Goal: Task Accomplishment & Management: Manage account settings

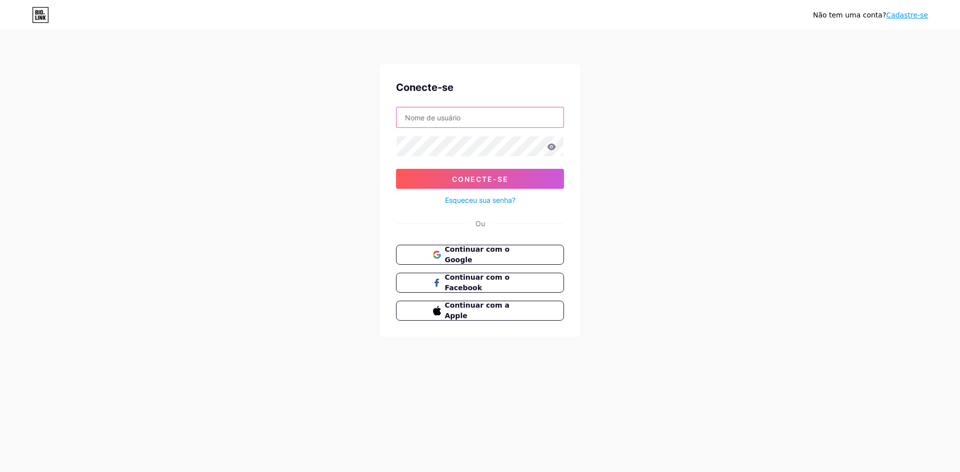
type input "[EMAIL_ADDRESS][DOMAIN_NAME]"
click at [481, 265] on div "Continuar com o Google Continuar com o Facebook Continuar com a Apple" at bounding box center [480, 283] width 168 height 76
click at [483, 256] on font "Continuar com o Google" at bounding box center [476, 254] width 65 height 19
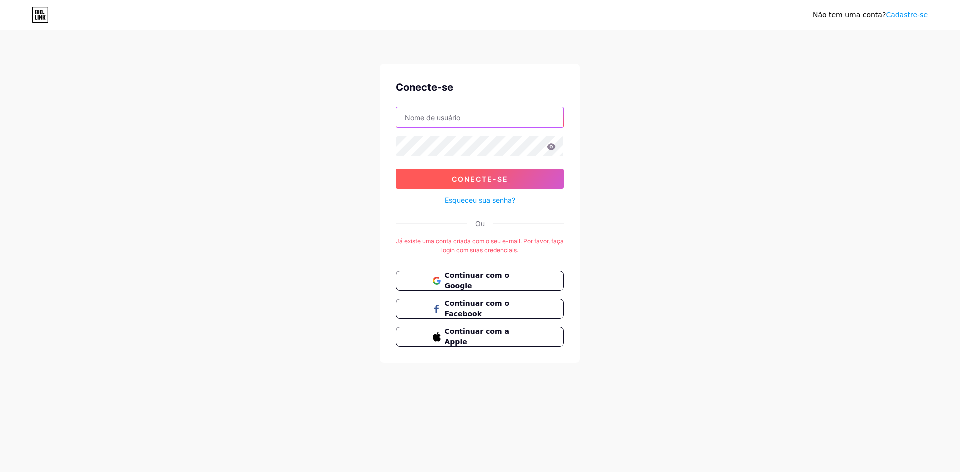
type input "[EMAIL_ADDRESS][DOMAIN_NAME]"
click at [451, 181] on button "Conecte-se" at bounding box center [480, 179] width 168 height 20
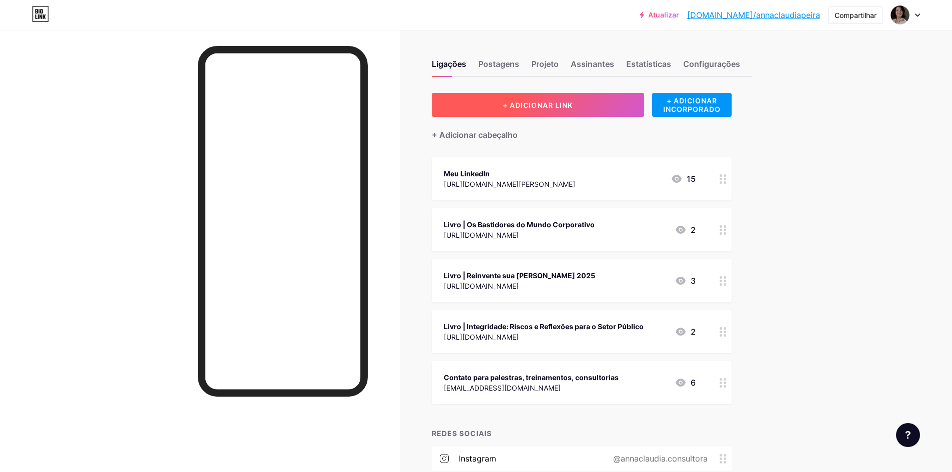
click at [530, 104] on font "+ ADICIONAR LINK" at bounding box center [538, 105] width 70 height 8
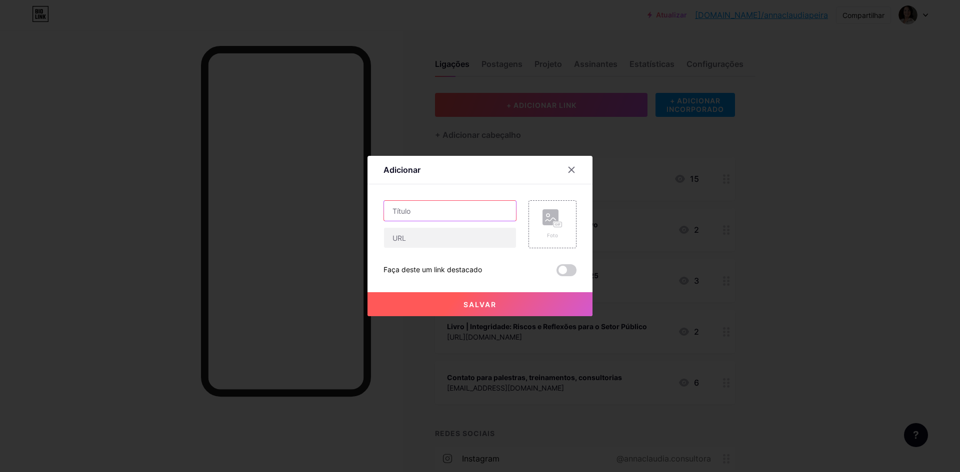
click at [473, 212] on input "text" at bounding box center [450, 211] width 132 height 20
type input "Radar C-Level"
click at [548, 226] on icon at bounding box center [552, 218] width 20 height 18
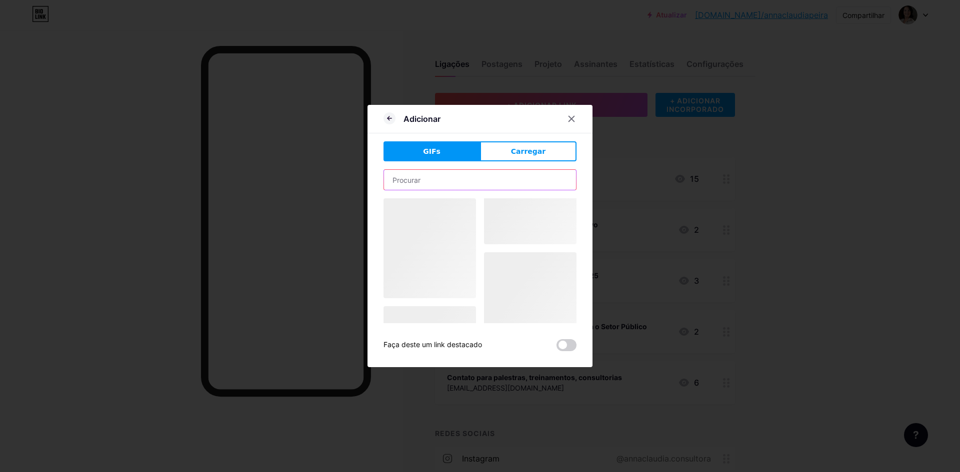
click at [425, 184] on input "text" at bounding box center [480, 180] width 192 height 20
click at [529, 150] on font "Carregar" at bounding box center [528, 151] width 34 height 8
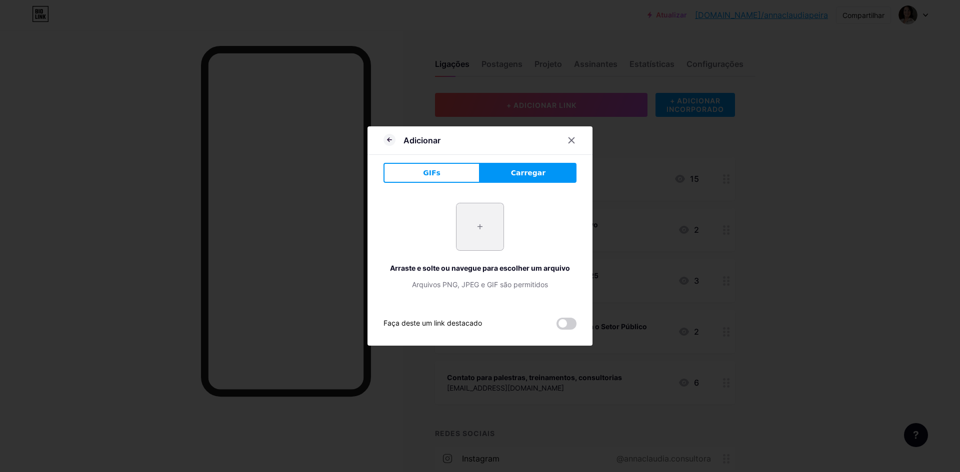
click at [482, 233] on input "file" at bounding box center [479, 226] width 47 height 47
click at [480, 223] on input "file" at bounding box center [479, 226] width 47 height 47
type input "C:\fakepath\Captura de tela [DATE] 163001.png"
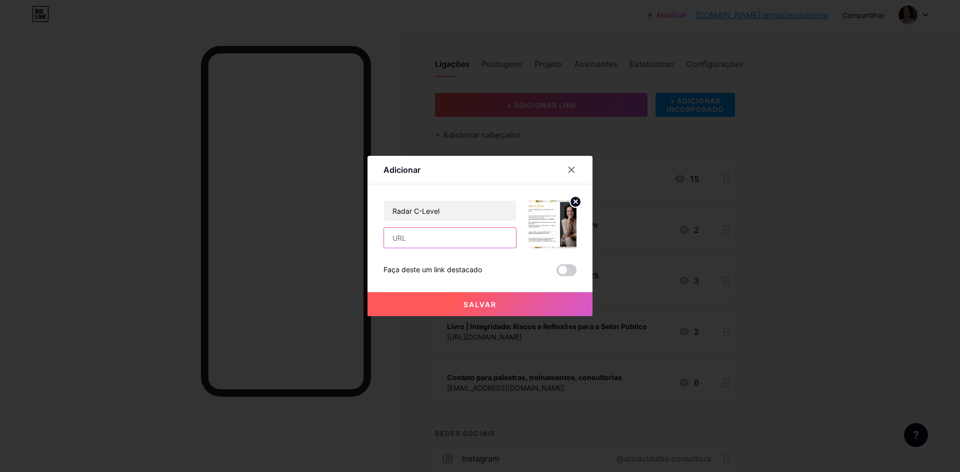
click at [419, 237] on input "text" at bounding box center [450, 238] width 132 height 20
paste input "[URL][DOMAIN_NAME]"
type input "[URL][DOMAIN_NAME]"
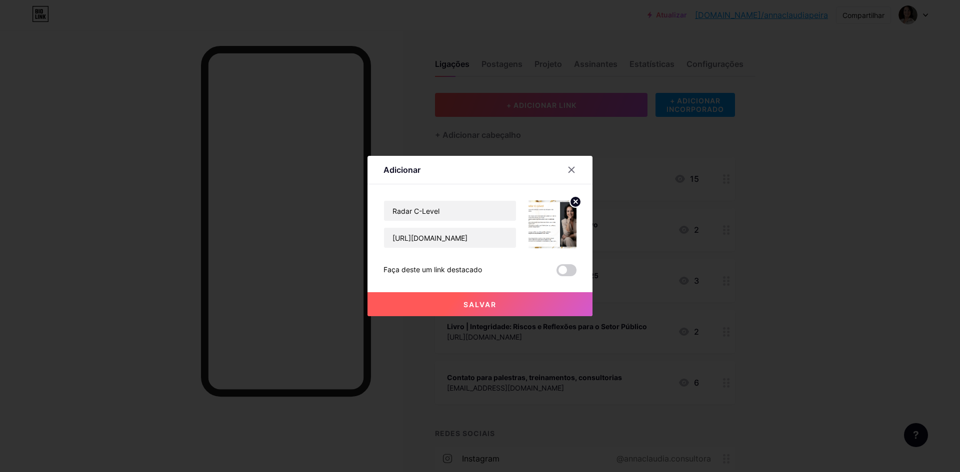
click at [576, 201] on icon at bounding box center [575, 201] width 3 height 3
click at [549, 227] on icon at bounding box center [552, 218] width 20 height 18
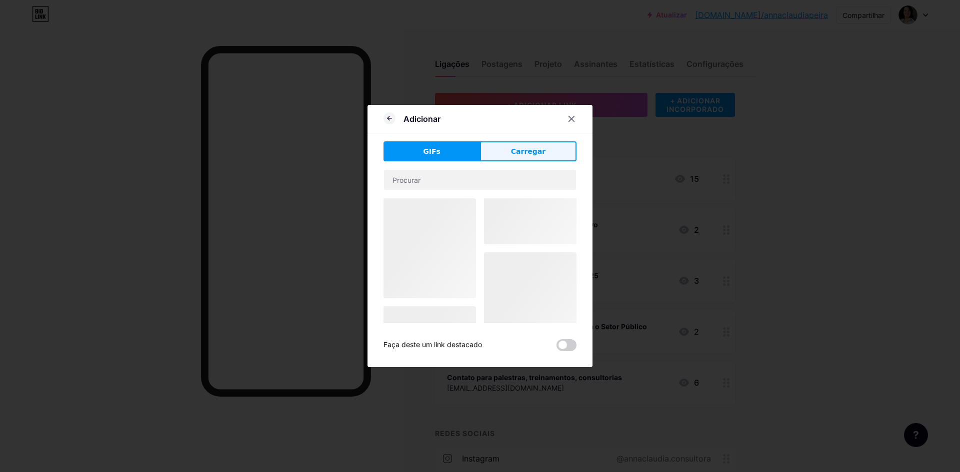
click at [513, 151] on button "Carregar" at bounding box center [528, 151] width 96 height 20
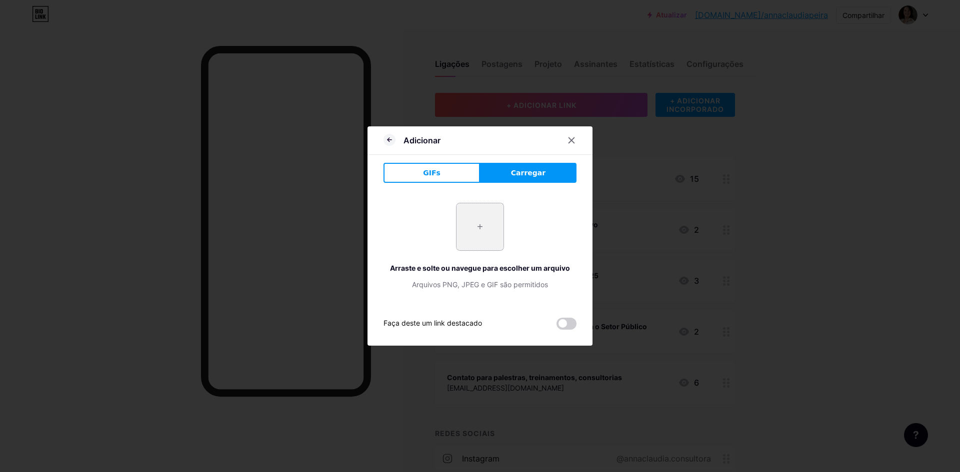
click at [476, 223] on input "file" at bounding box center [479, 226] width 47 height 47
type input "C:\fakepath\Captura de tela [DATE] 163248.png"
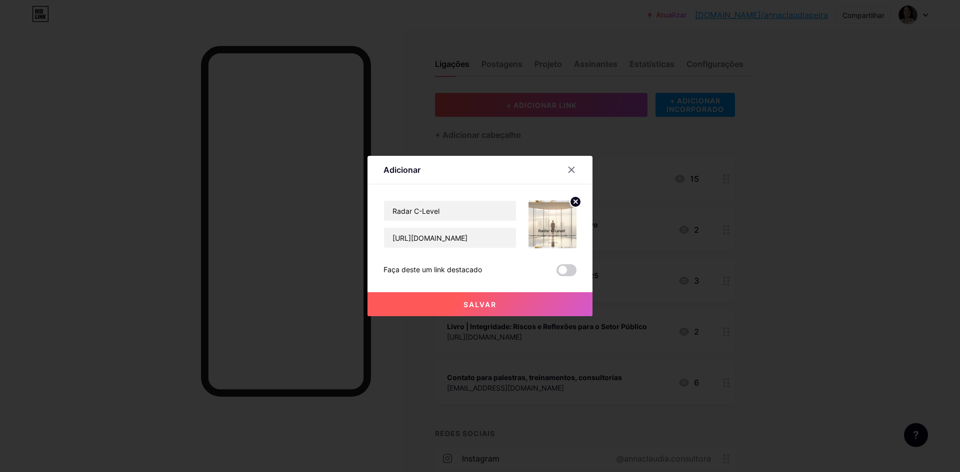
click at [479, 306] on font "Salvar" at bounding box center [479, 304] width 33 height 8
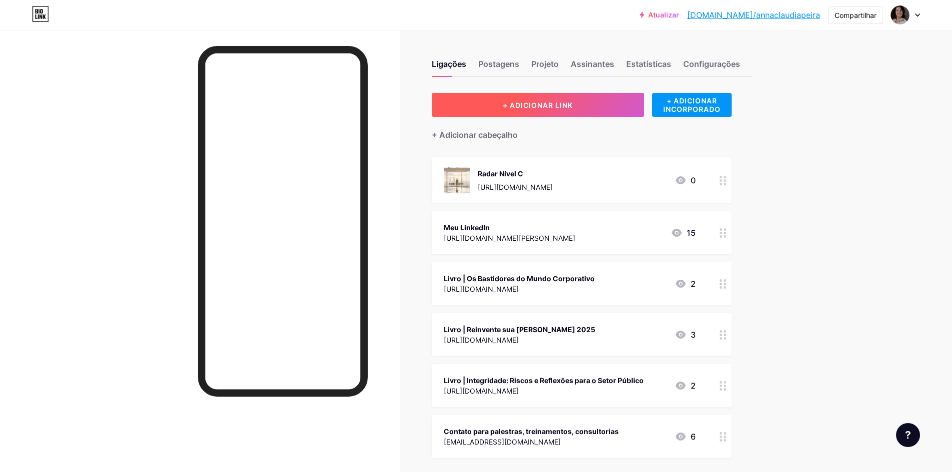
click at [526, 108] on font "+ ADICIONAR LINK" at bounding box center [538, 105] width 70 height 8
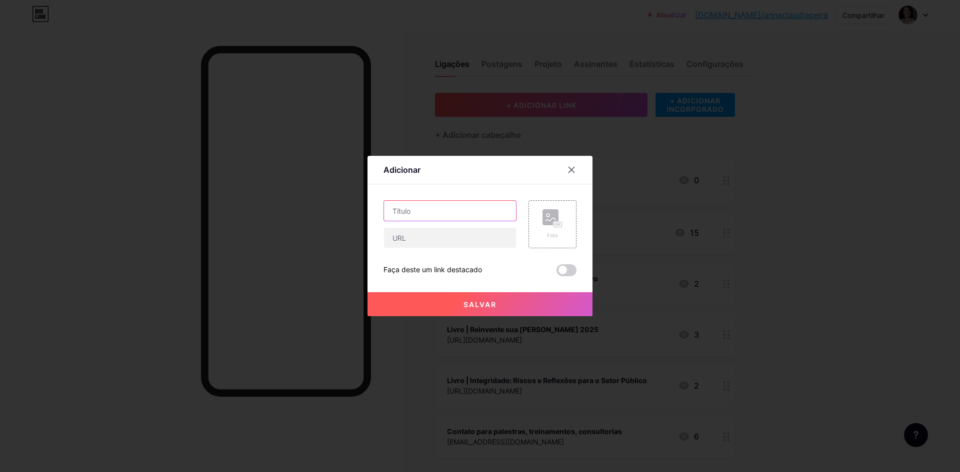
click at [433, 212] on input "text" at bounding box center [450, 211] width 132 height 20
type input "Onboarding C-Level"
click at [417, 236] on input "text" at bounding box center [450, 238] width 132 height 20
paste input "[URL][DOMAIN_NAME]"
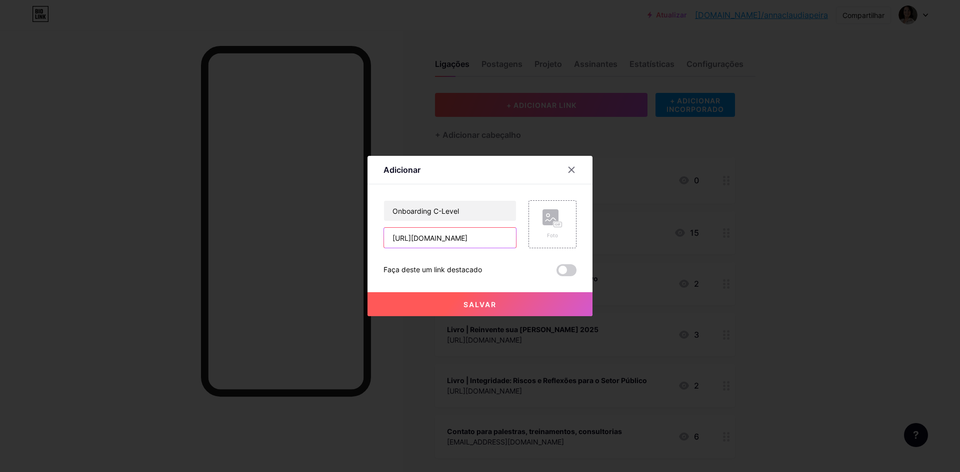
type input "[URL][DOMAIN_NAME]"
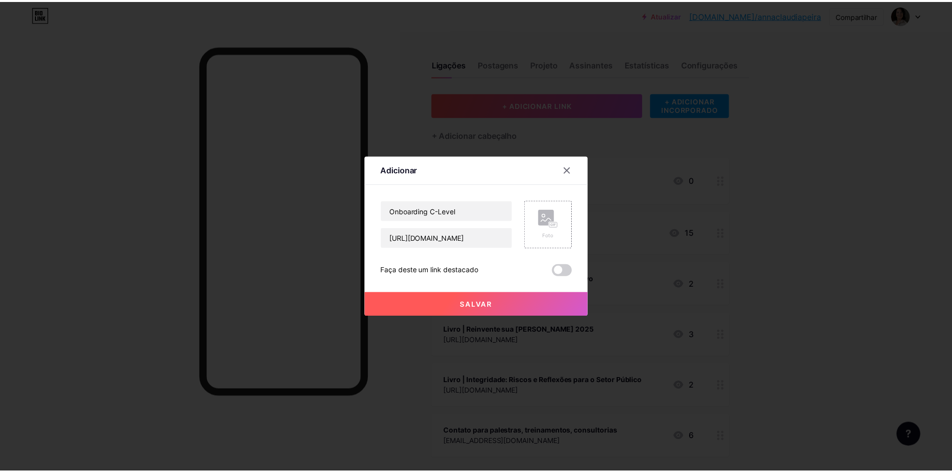
scroll to position [0, 0]
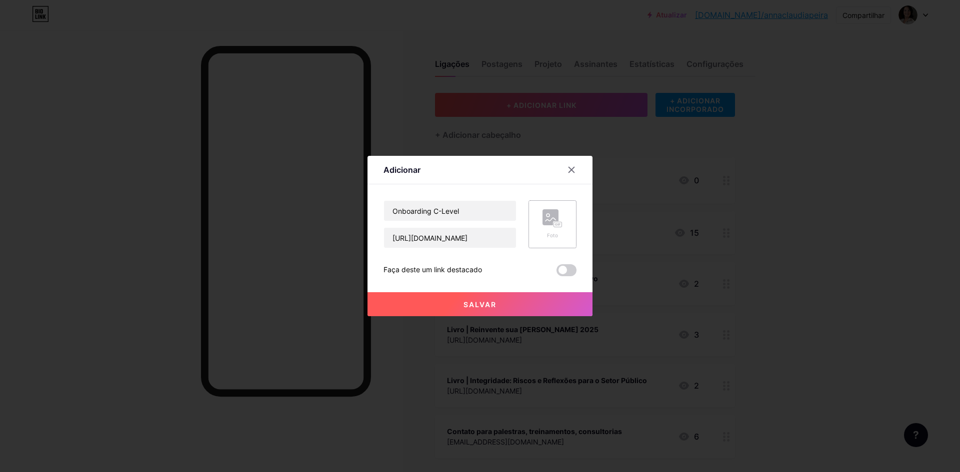
click at [551, 227] on icon at bounding box center [552, 218] width 20 height 18
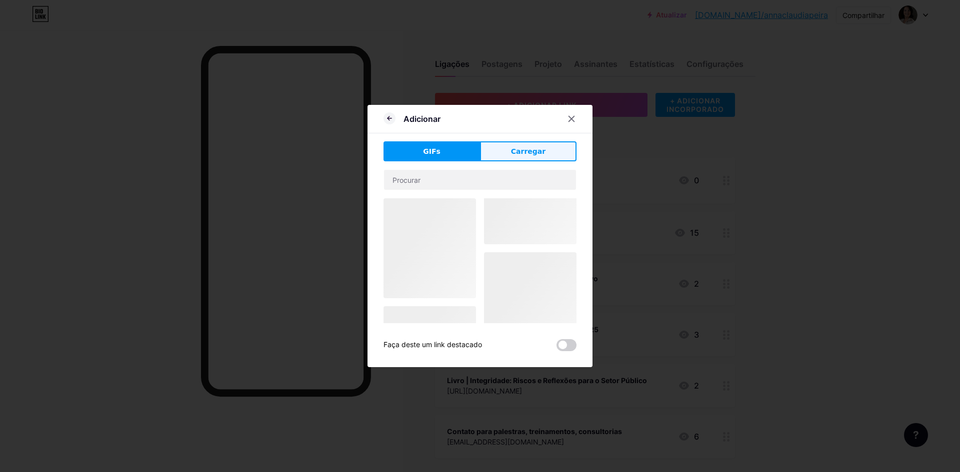
click at [513, 152] on button "Carregar" at bounding box center [528, 151] width 96 height 20
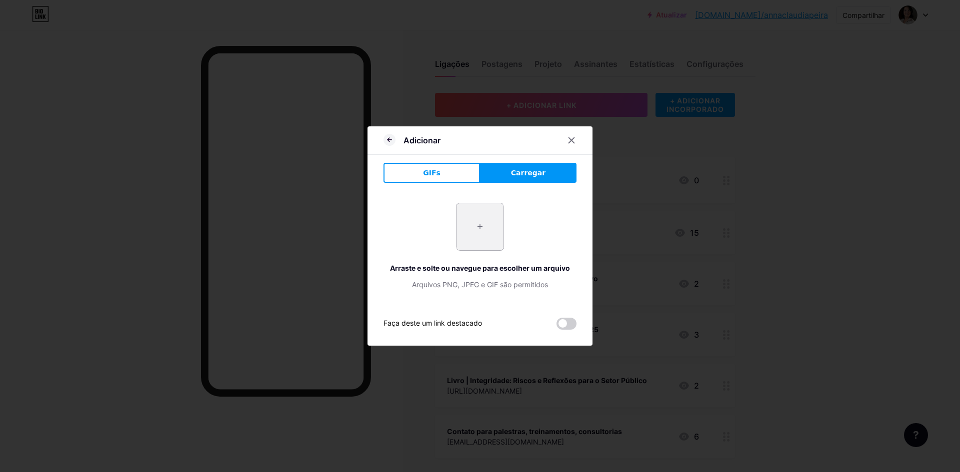
click at [484, 228] on input "file" at bounding box center [479, 226] width 47 height 47
type input "C:\fakepath\Captura de tela [DATE] 163510.png"
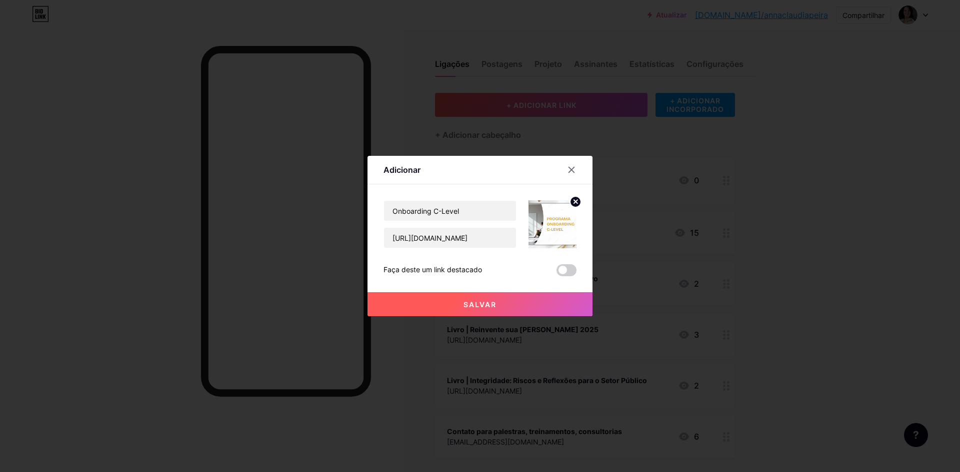
click at [478, 302] on font "Salvar" at bounding box center [479, 304] width 33 height 8
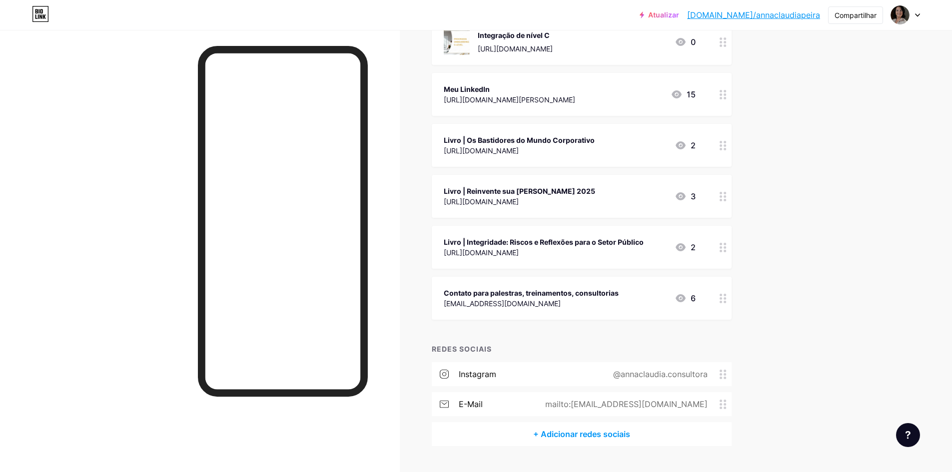
scroll to position [200, 0]
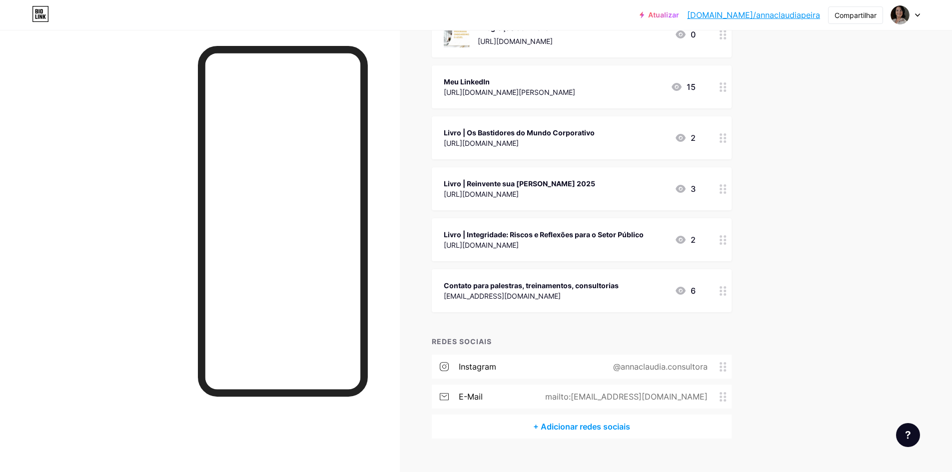
click at [609, 371] on div "@annaclaudia.consultora" at bounding box center [658, 367] width 122 height 12
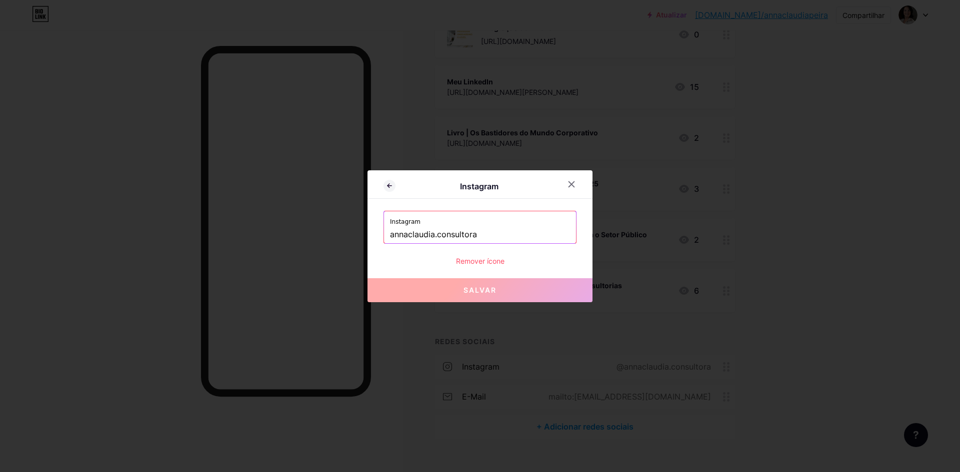
click at [407, 236] on input "annaclaudia.consultora" at bounding box center [480, 234] width 180 height 17
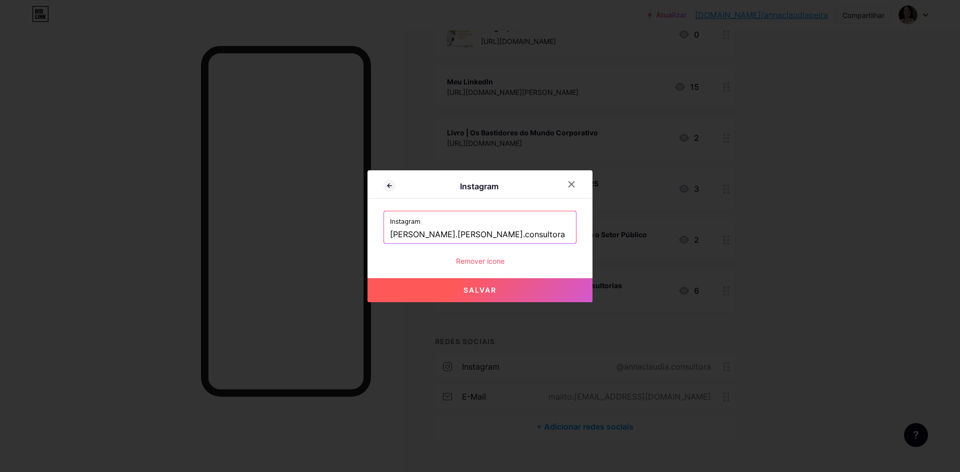
drag, startPoint x: 440, startPoint y: 235, endPoint x: 523, endPoint y: 235, distance: 83.0
click at [522, 234] on input "[PERSON_NAME].[PERSON_NAME].consultora" at bounding box center [480, 234] width 180 height 17
click at [486, 290] on font "Salvar" at bounding box center [479, 290] width 33 height 8
type input "[URL][DOMAIN_NAME][PERSON_NAME][DOMAIN_NAME][PERSON_NAME][PERSON_NAME]"
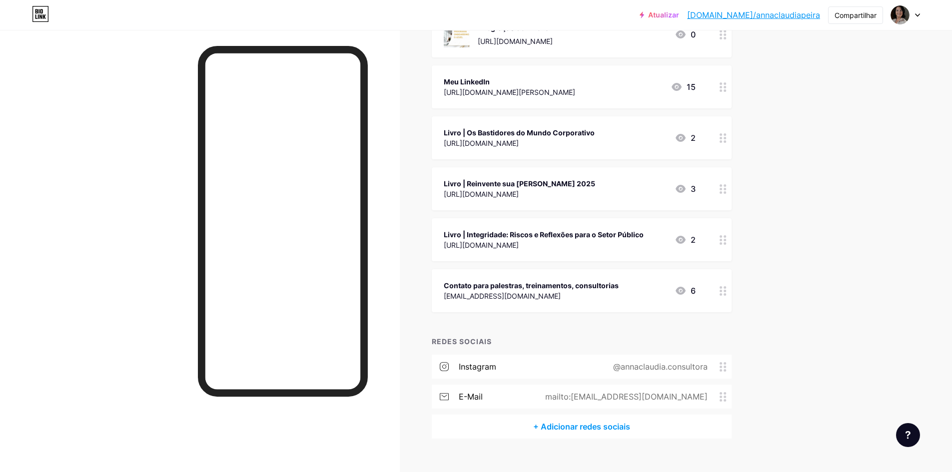
click at [722, 366] on circle at bounding box center [721, 367] width 2 height 2
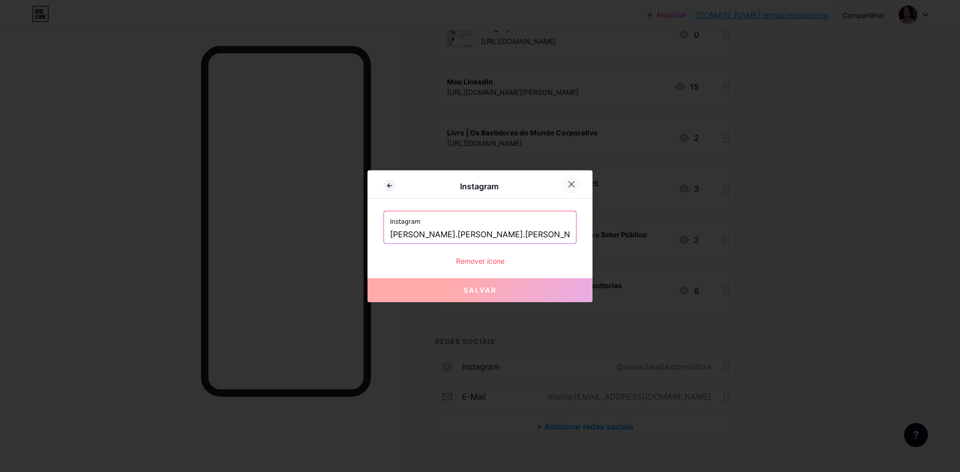
click at [572, 185] on icon at bounding box center [571, 183] width 5 height 5
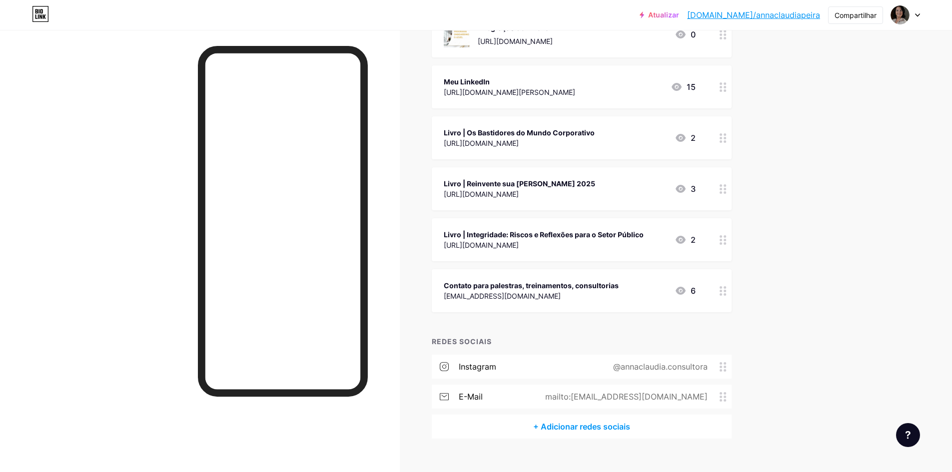
click at [763, 237] on div "Ligações Postagens Projeto Assinantes Estatísticas Configurações + ADICIONAR LI…" at bounding box center [397, 159] width 794 height 659
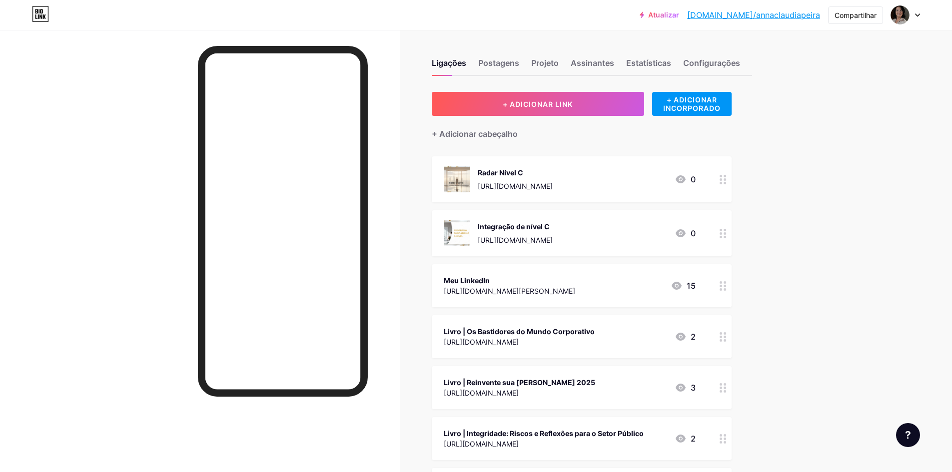
scroll to position [0, 0]
click at [679, 14] on font "Atualizar" at bounding box center [663, 14] width 31 height 8
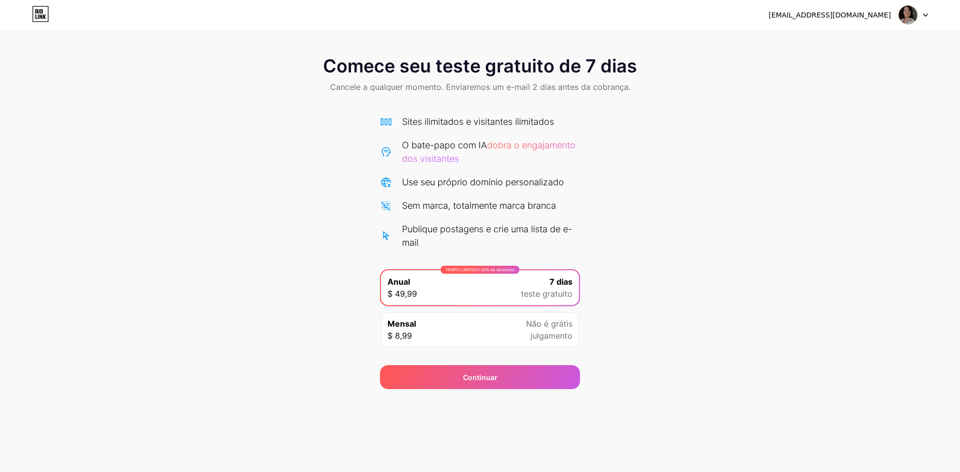
click at [913, 18] on img at bounding box center [907, 14] width 19 height 19
click at [861, 16] on font "[EMAIL_ADDRESS][DOMAIN_NAME]" at bounding box center [829, 15] width 122 height 8
click at [256, 276] on div "Comece seu teste gratuito de 7 dias Cancele a qualquer momento. Enviaremos um e…" at bounding box center [480, 217] width 960 height 343
click at [43, 13] on icon at bounding box center [40, 14] width 17 height 16
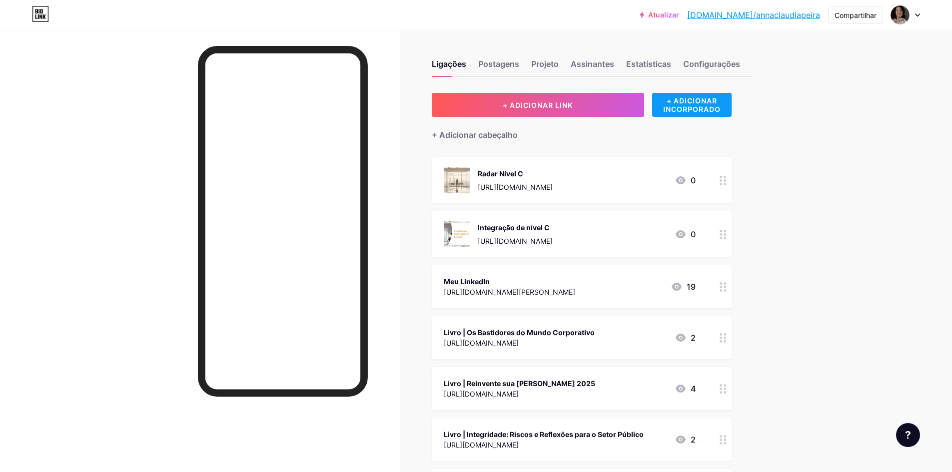
click at [681, 106] on font "+ ADICIONAR INCORPORADO" at bounding box center [691, 104] width 57 height 17
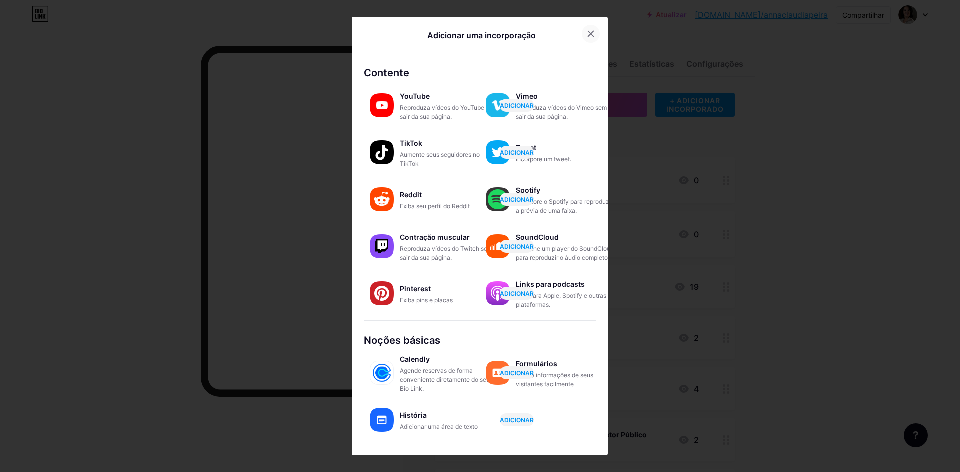
click at [587, 37] on icon at bounding box center [591, 34] width 8 height 8
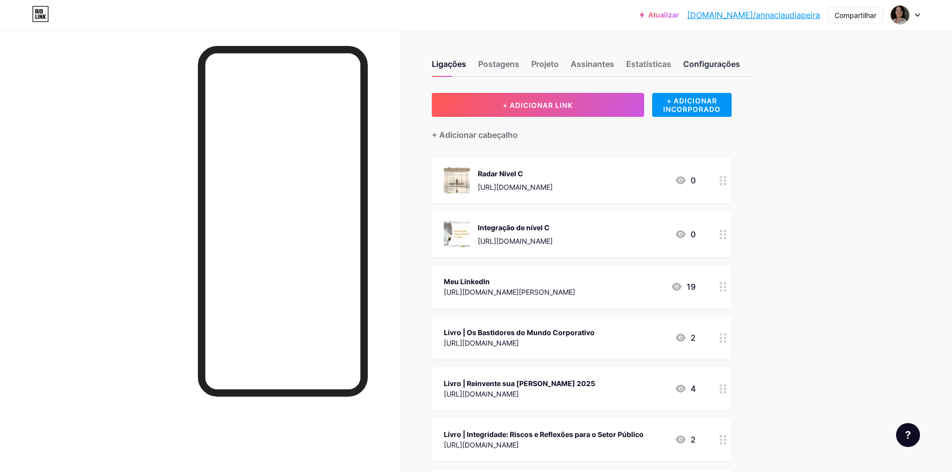
click at [712, 67] on font "Configurações" at bounding box center [711, 64] width 57 height 10
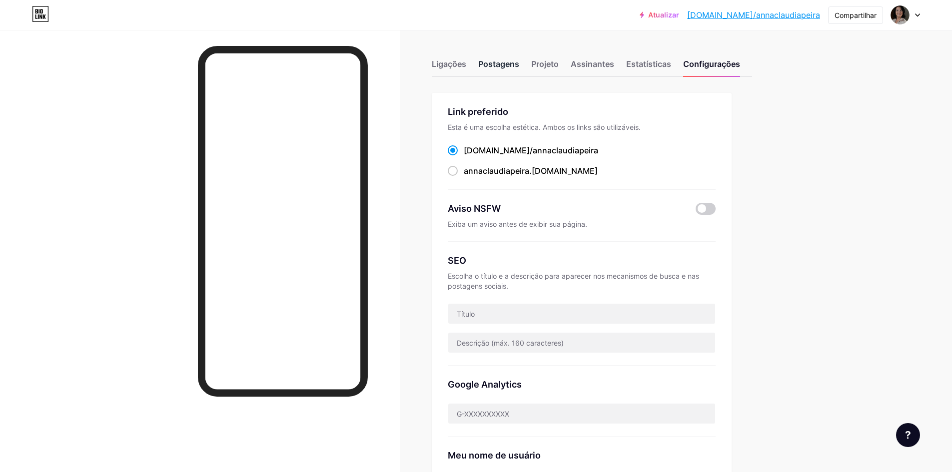
click at [495, 67] on font "Postagens" at bounding box center [498, 64] width 41 height 10
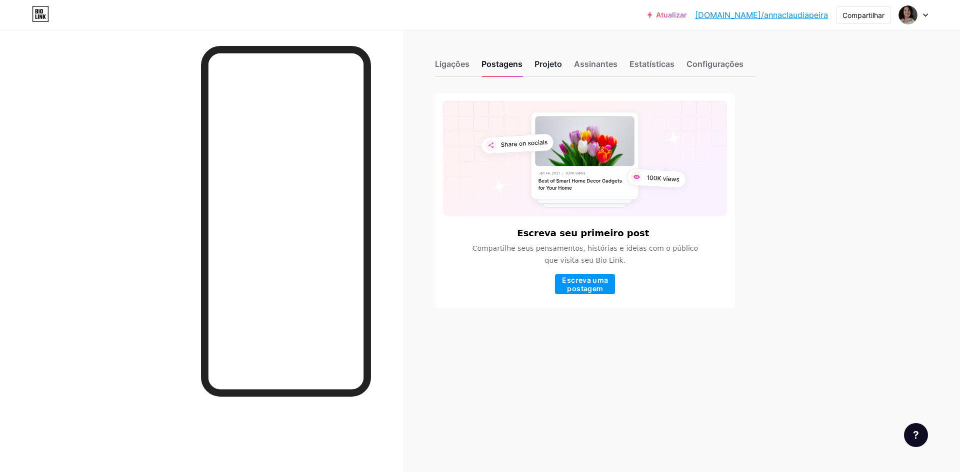
click at [550, 63] on font "Projeto" at bounding box center [547, 64] width 27 height 10
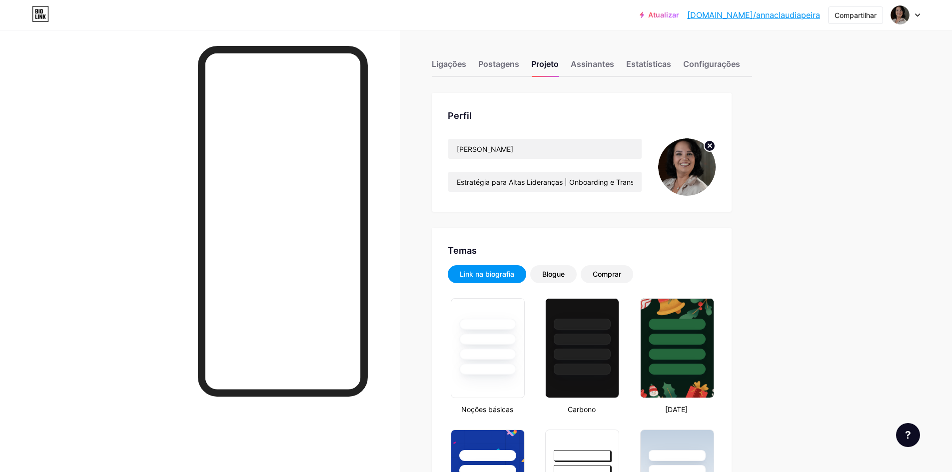
click at [712, 146] on circle at bounding box center [709, 145] width 11 height 11
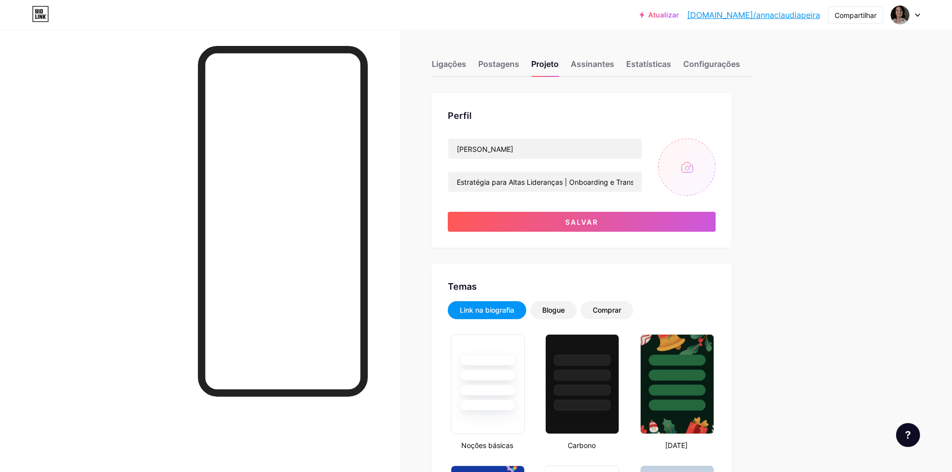
click at [690, 162] on input "file" at bounding box center [686, 166] width 57 height 57
type input "C:\fakepath\ja1zja1zegja1z.png"
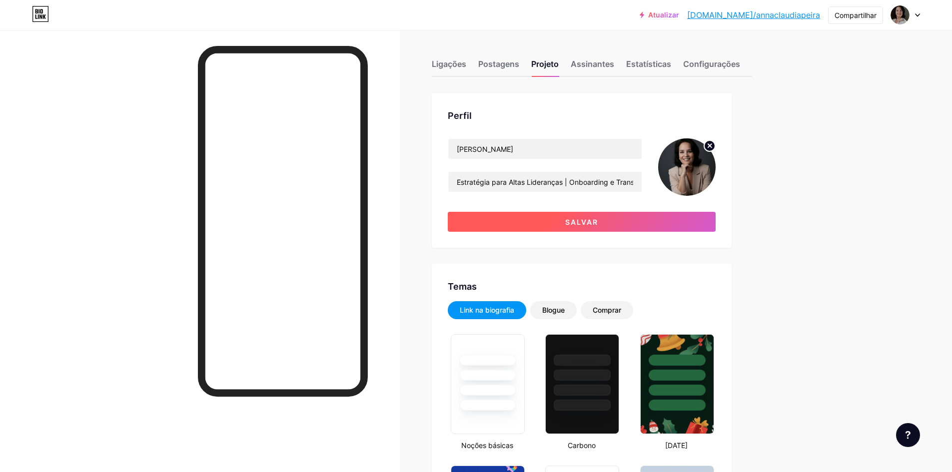
click at [583, 226] on font "Salvar" at bounding box center [581, 222] width 33 height 8
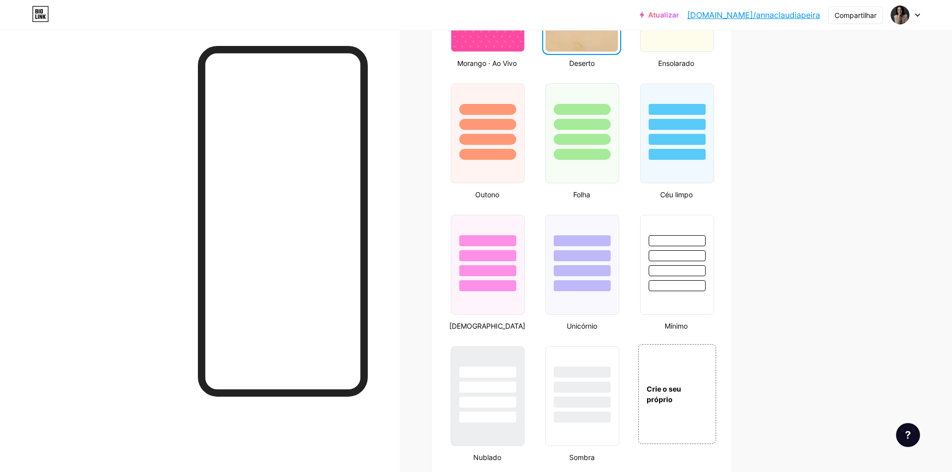
scroll to position [849, 0]
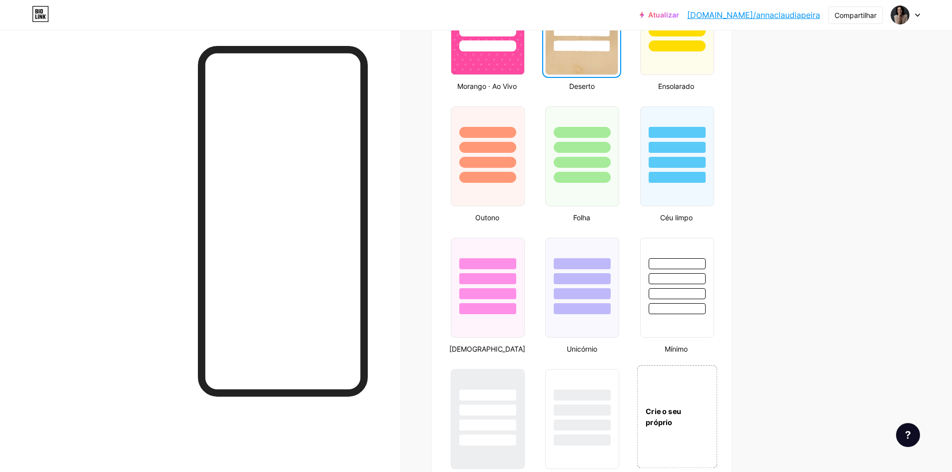
click at [684, 414] on div "Crie o seu próprio" at bounding box center [677, 416] width 80 height 103
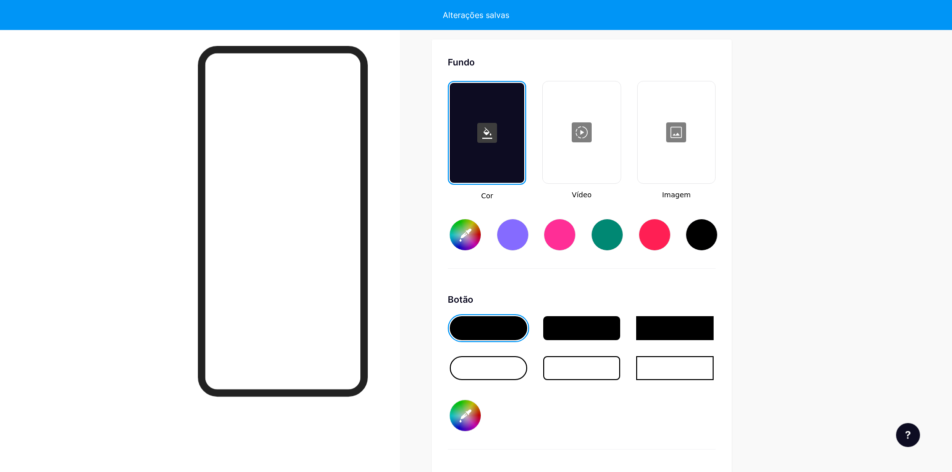
type input "#ffffff"
type input "#000000"
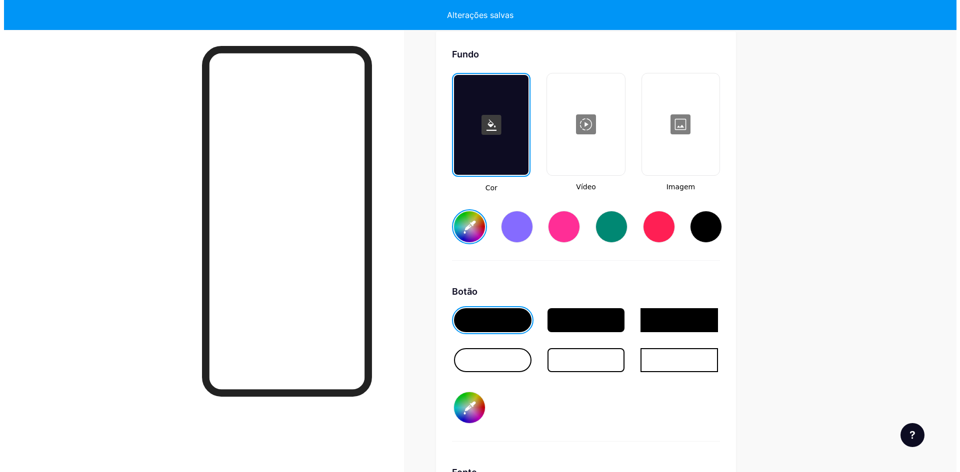
scroll to position [1338, 0]
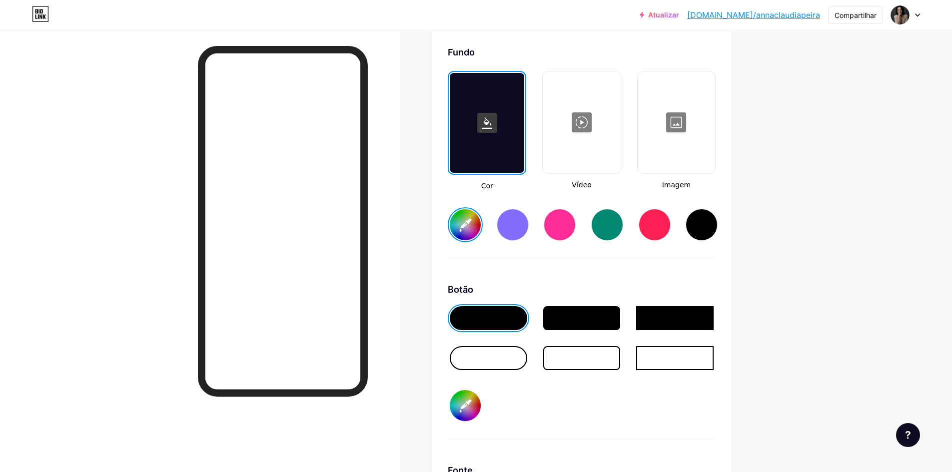
click at [685, 134] on div at bounding box center [676, 122] width 75 height 100
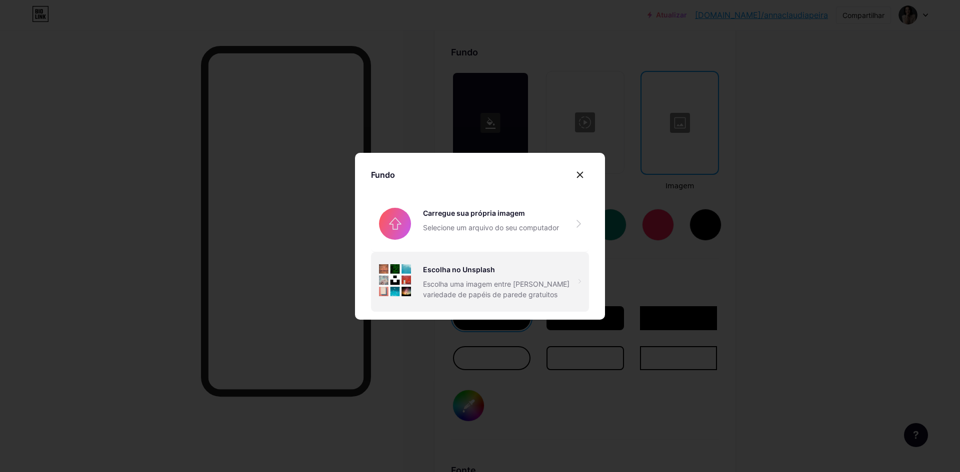
click at [494, 281] on font "Escolha uma imagem entre [PERSON_NAME] variedade de papéis de parede gratuitos" at bounding box center [496, 289] width 146 height 19
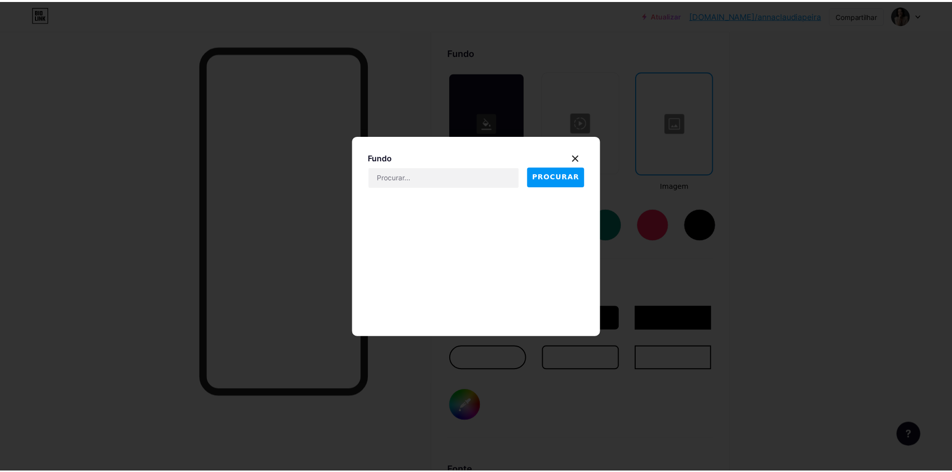
scroll to position [6419, 0]
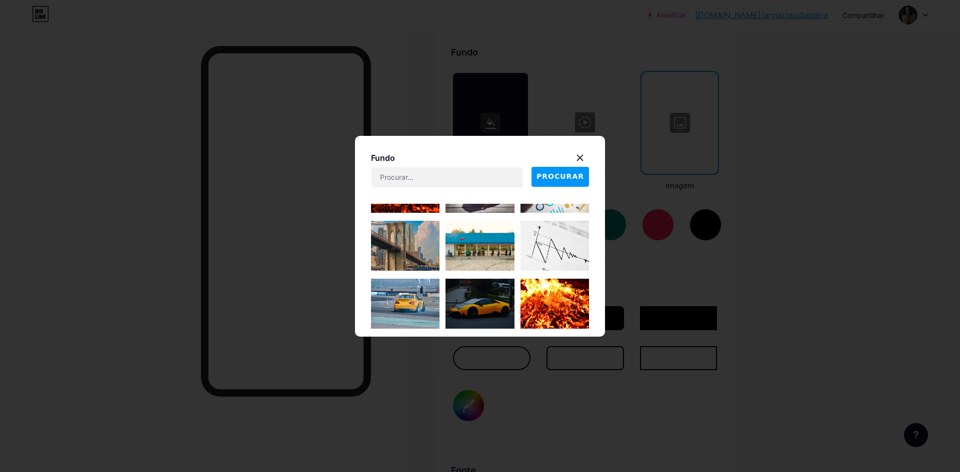
click at [398, 238] on img at bounding box center [405, 246] width 68 height 50
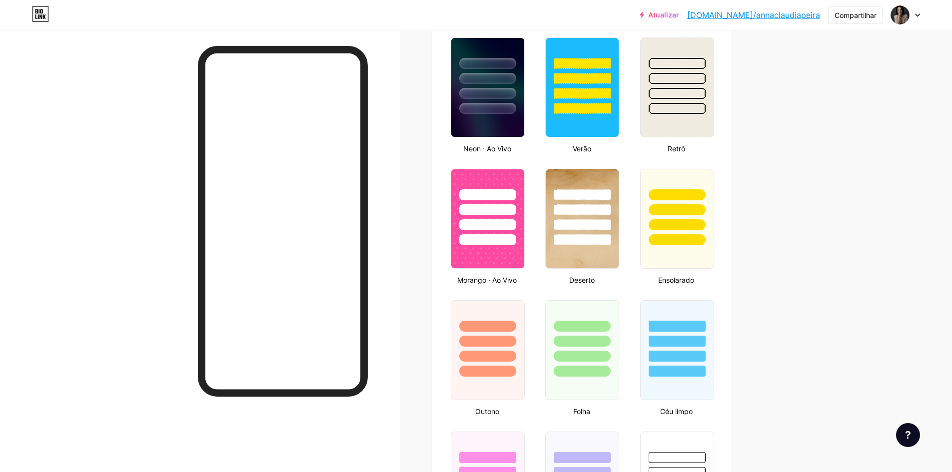
scroll to position [638, 0]
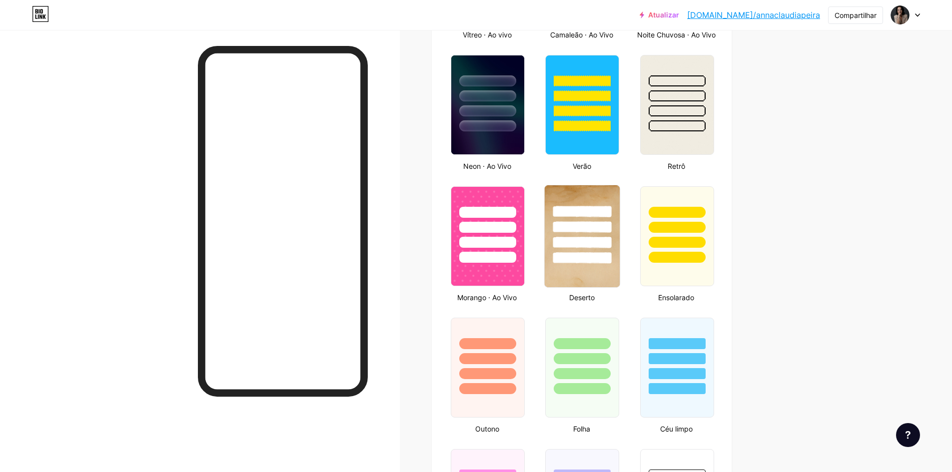
click at [602, 287] on img at bounding box center [582, 236] width 75 height 102
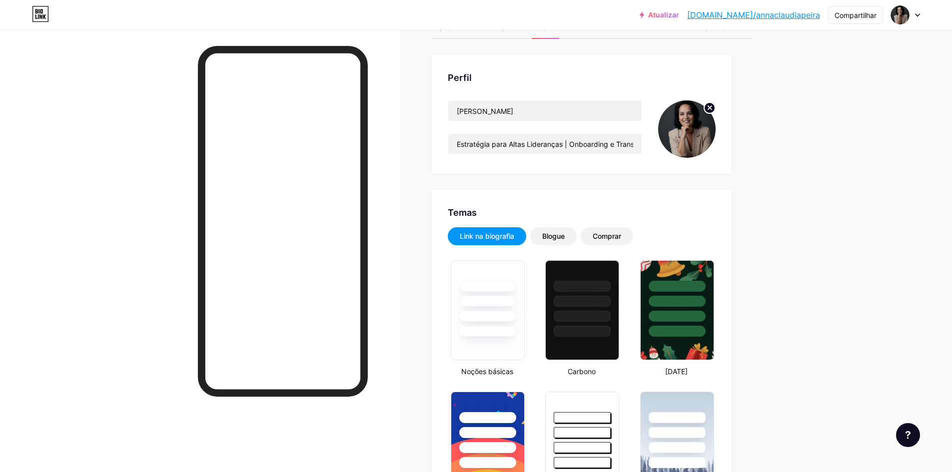
scroll to position [0, 0]
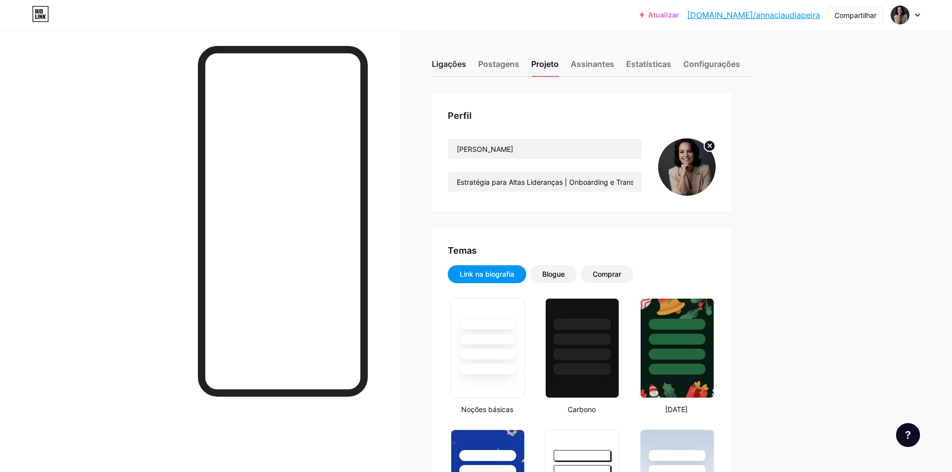
click at [455, 71] on div "Ligações" at bounding box center [449, 67] width 34 height 18
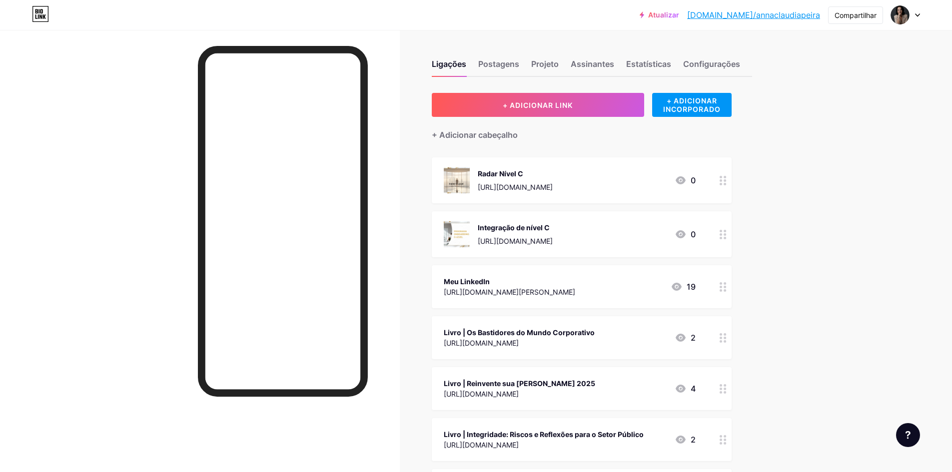
click at [726, 180] on icon at bounding box center [723, 180] width 7 height 9
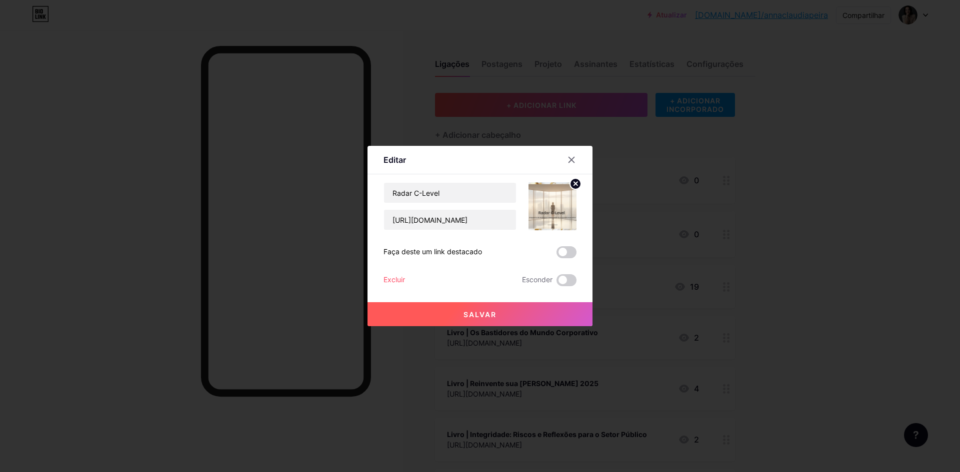
click at [574, 182] on icon at bounding box center [575, 183] width 3 height 3
click at [483, 312] on font "Salvar" at bounding box center [479, 314] width 33 height 8
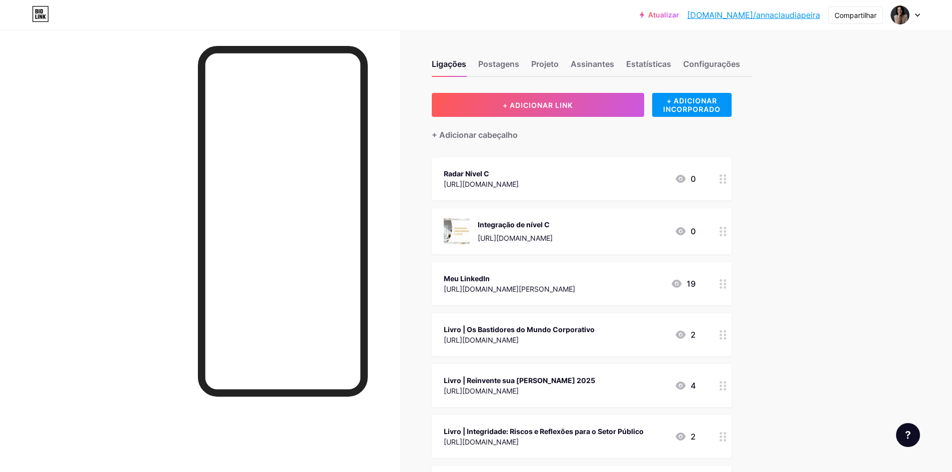
click at [727, 236] on div at bounding box center [723, 231] width 17 height 46
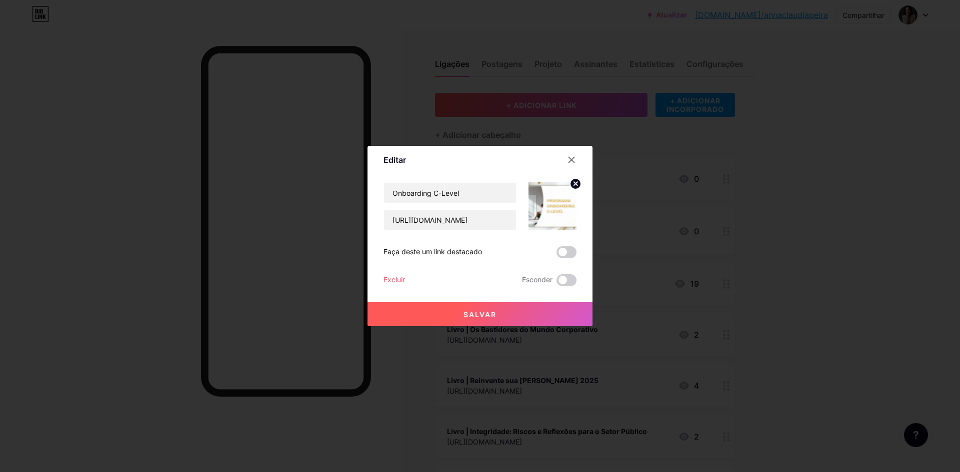
click at [574, 181] on circle at bounding box center [575, 183] width 11 height 11
click at [504, 312] on button "Salvar" at bounding box center [479, 314] width 225 height 24
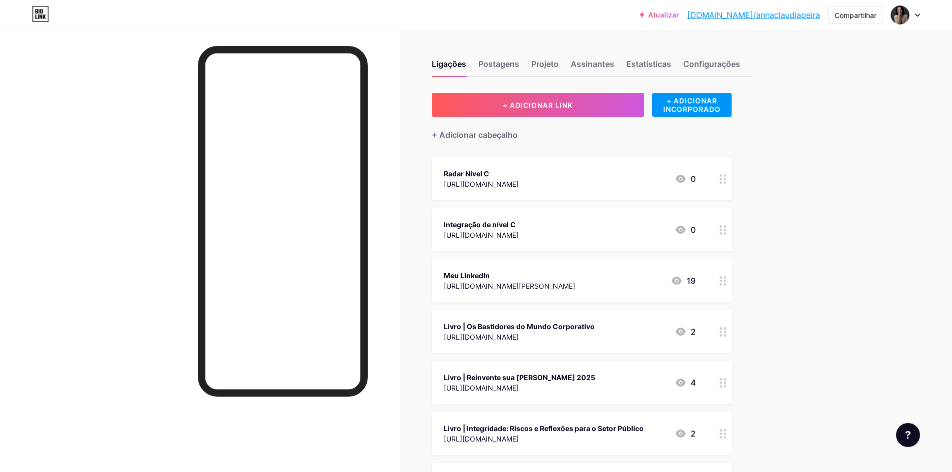
drag, startPoint x: 546, startPoint y: 280, endPoint x: 547, endPoint y: 177, distance: 102.5
click at [547, 177] on span "Radar Nível C [URL][DOMAIN_NAME] 0 Integração de nível C [URL][DOMAIN_NAME] 0 M…" at bounding box center [582, 331] width 300 height 349
click at [785, 279] on div "Ligações Postagens Projeto Assinantes Estatísticas Configurações + ADICIONAR LI…" at bounding box center [397, 356] width 794 height 653
click at [726, 233] on circle at bounding box center [725, 233] width 2 height 2
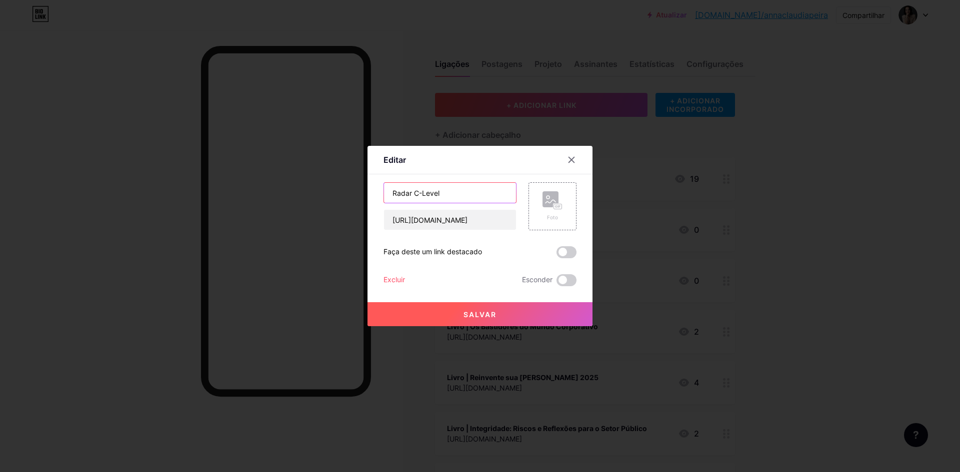
click at [393, 191] on input "Radar C-Level" at bounding box center [450, 193] width 132 height 20
type input "Programa - Radar C-Level"
click at [466, 312] on font "Salvar" at bounding box center [479, 314] width 33 height 8
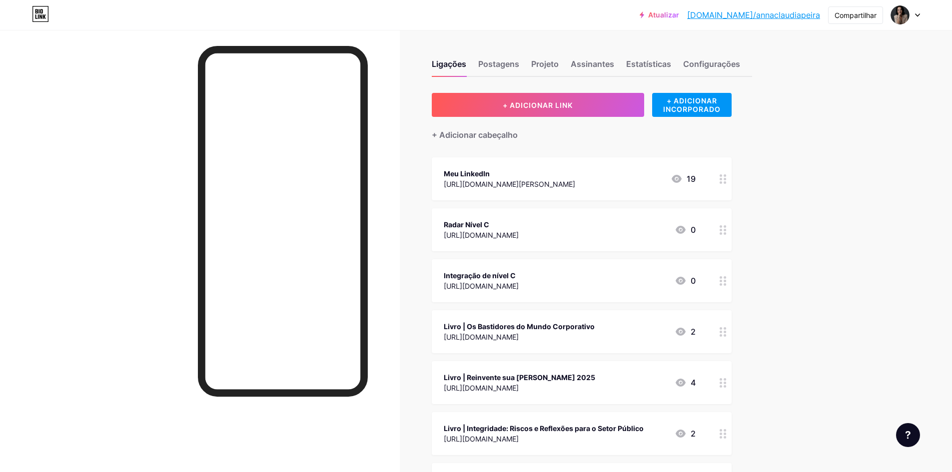
click at [730, 279] on div at bounding box center [723, 280] width 17 height 43
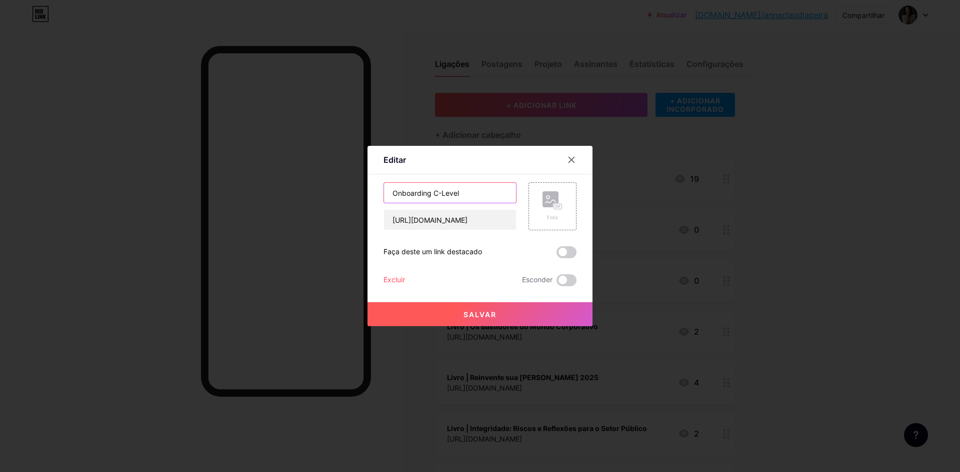
click at [391, 194] on input "Onboarding C-Level" at bounding box center [450, 193] width 132 height 20
type input "Programa - Onboarding C-Level"
click at [573, 248] on span at bounding box center [566, 252] width 20 height 12
click at [556, 255] on input "checkbox" at bounding box center [556, 255] width 0 height 0
click at [485, 314] on font "Salvar" at bounding box center [479, 314] width 33 height 8
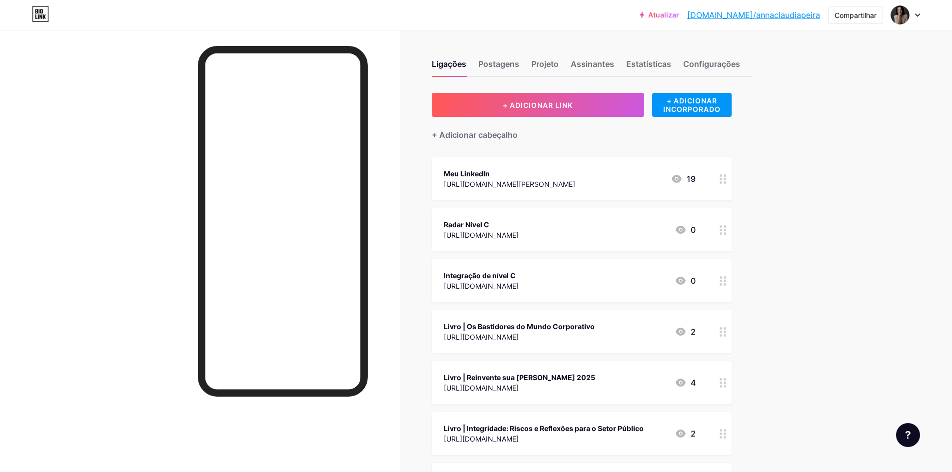
click at [713, 231] on div "Radar Nível C [URL][DOMAIN_NAME] 0" at bounding box center [582, 229] width 300 height 43
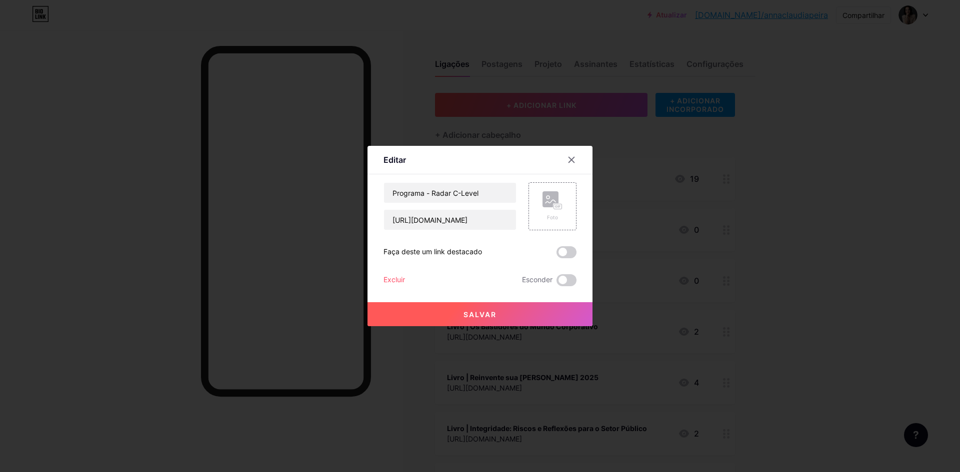
click at [575, 250] on span at bounding box center [566, 252] width 20 height 12
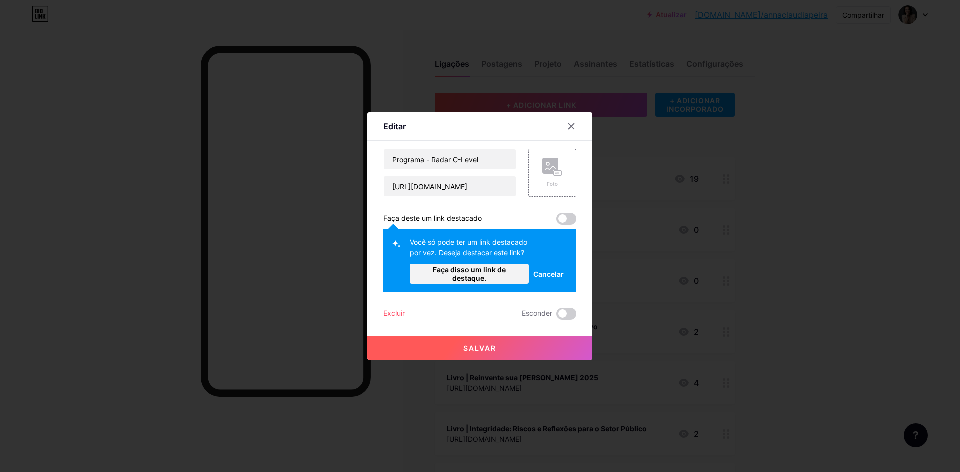
click at [511, 351] on button "Salvar" at bounding box center [479, 348] width 225 height 24
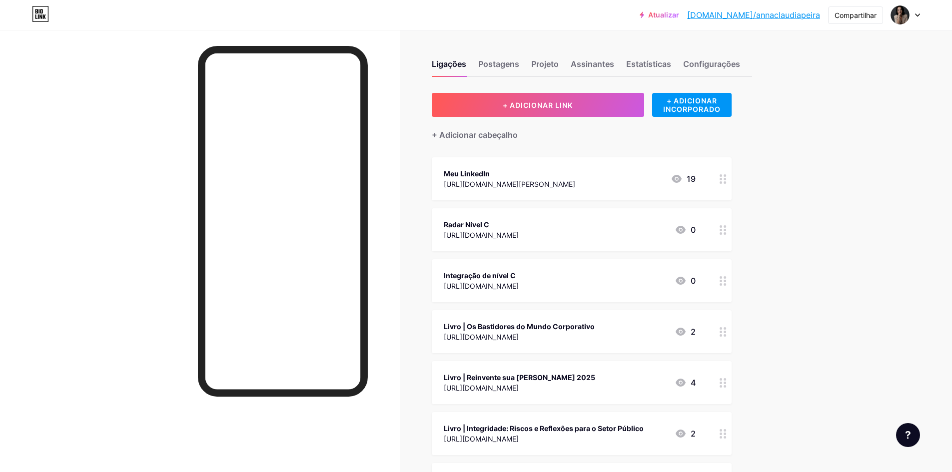
click at [575, 179] on div "[URL][DOMAIN_NAME][PERSON_NAME]" at bounding box center [509, 184] width 131 height 10
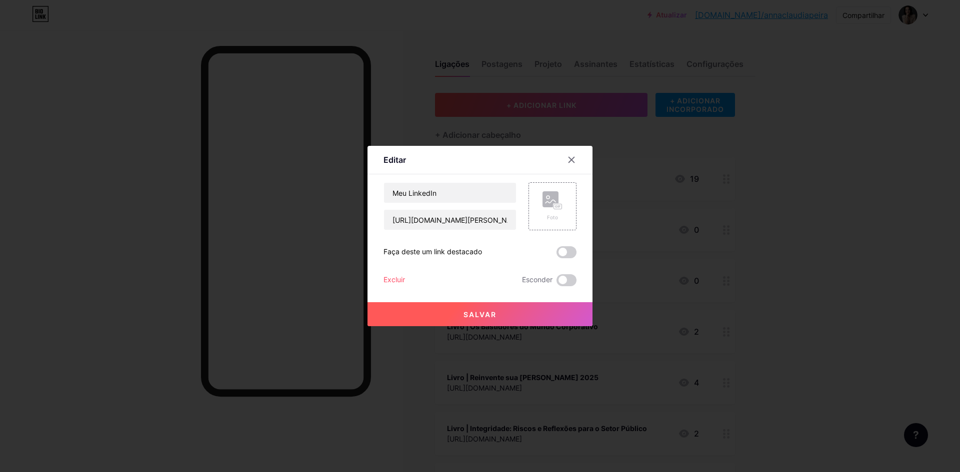
click at [573, 253] on span at bounding box center [566, 252] width 20 height 12
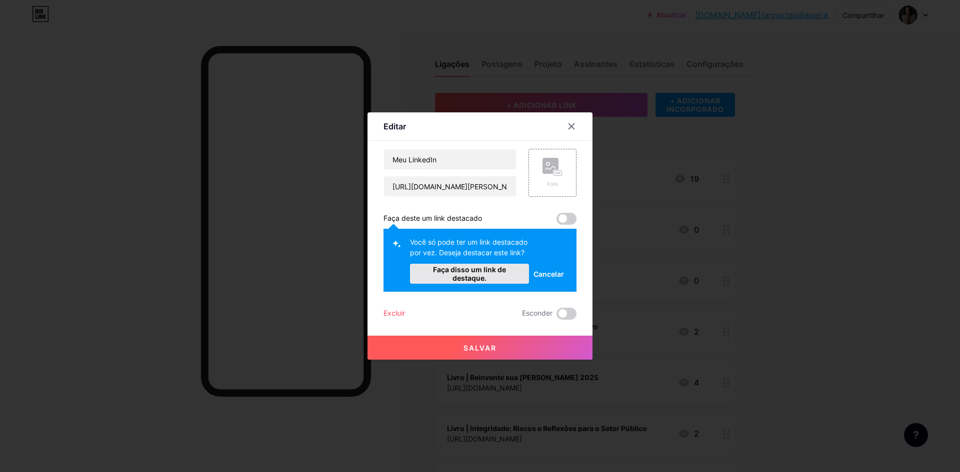
click at [468, 273] on font "Faça disso um link de destaque." at bounding box center [469, 273] width 73 height 17
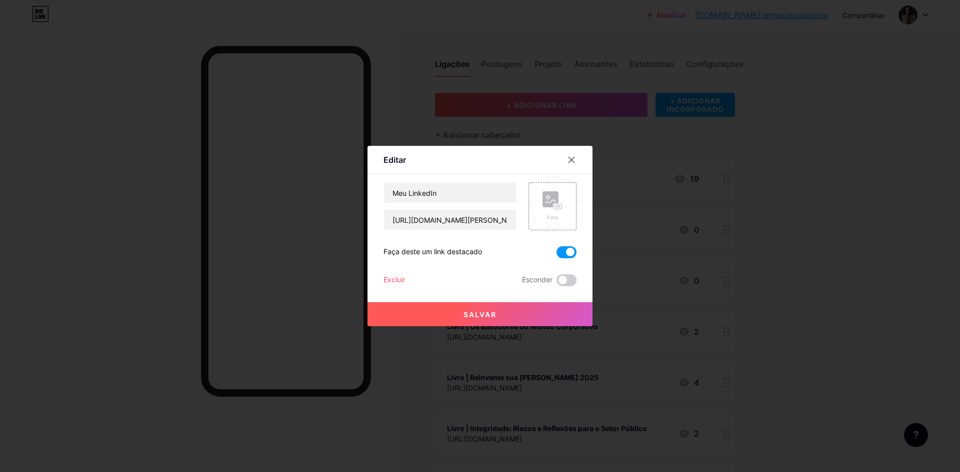
click at [496, 312] on font "Salvar" at bounding box center [479, 314] width 33 height 8
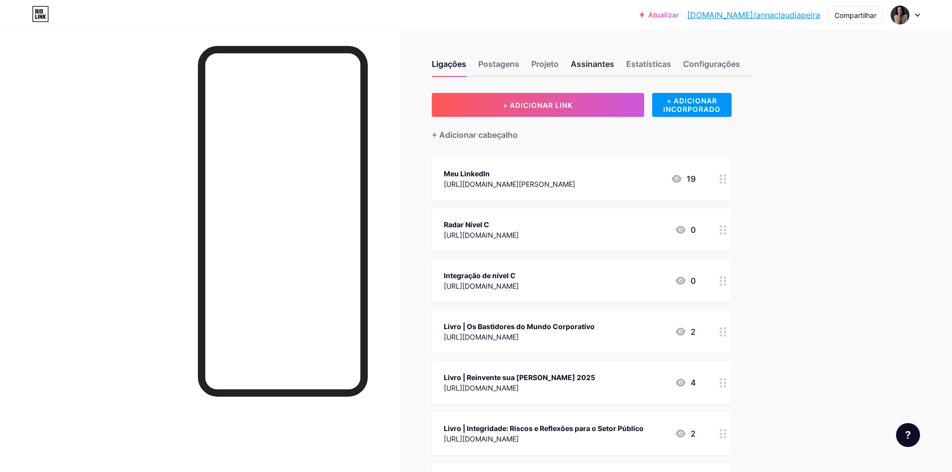
click at [596, 64] on font "Assinantes" at bounding box center [592, 64] width 43 height 10
